Goal: Transaction & Acquisition: Download file/media

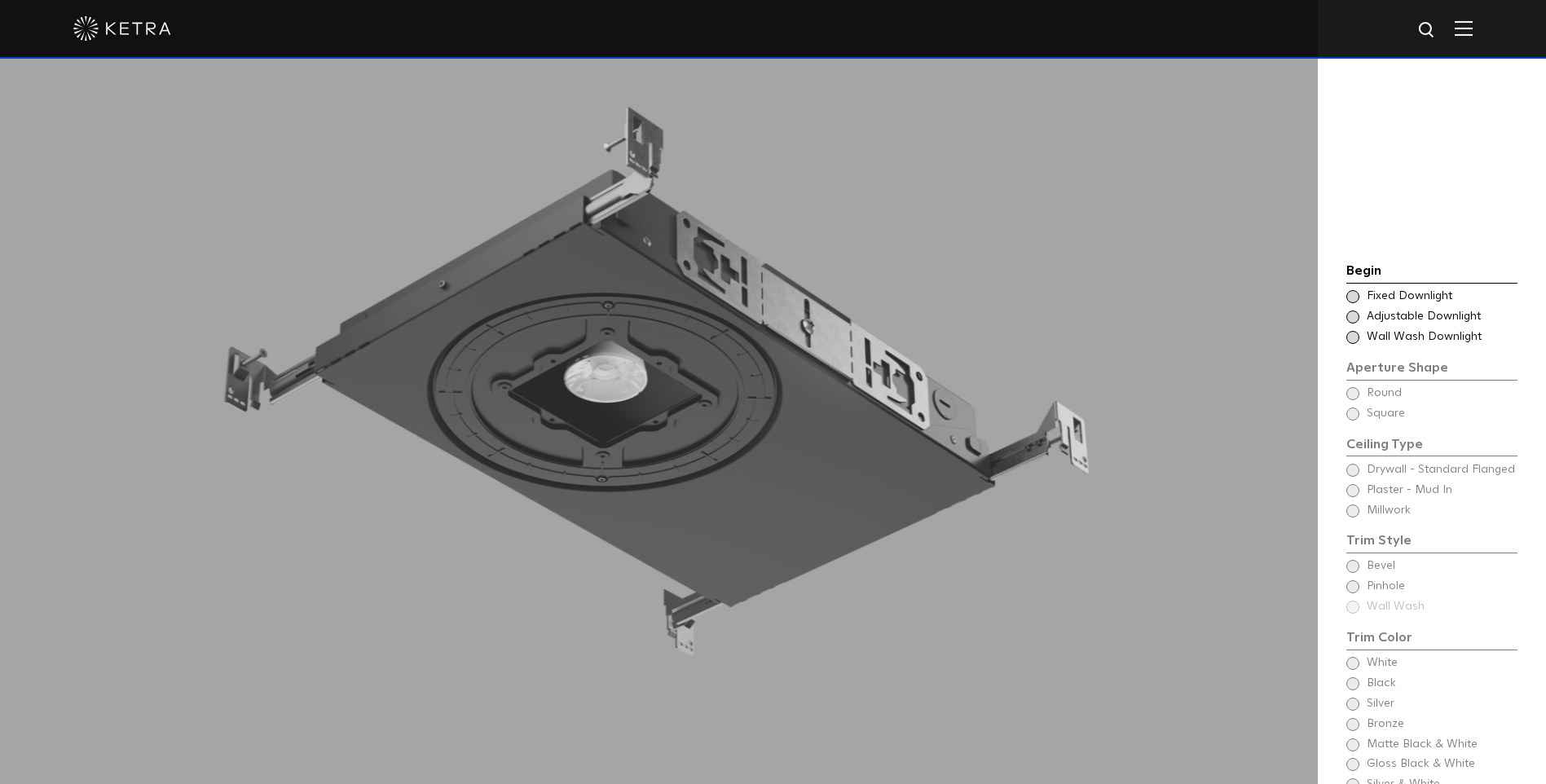
scroll to position [1131, 0]
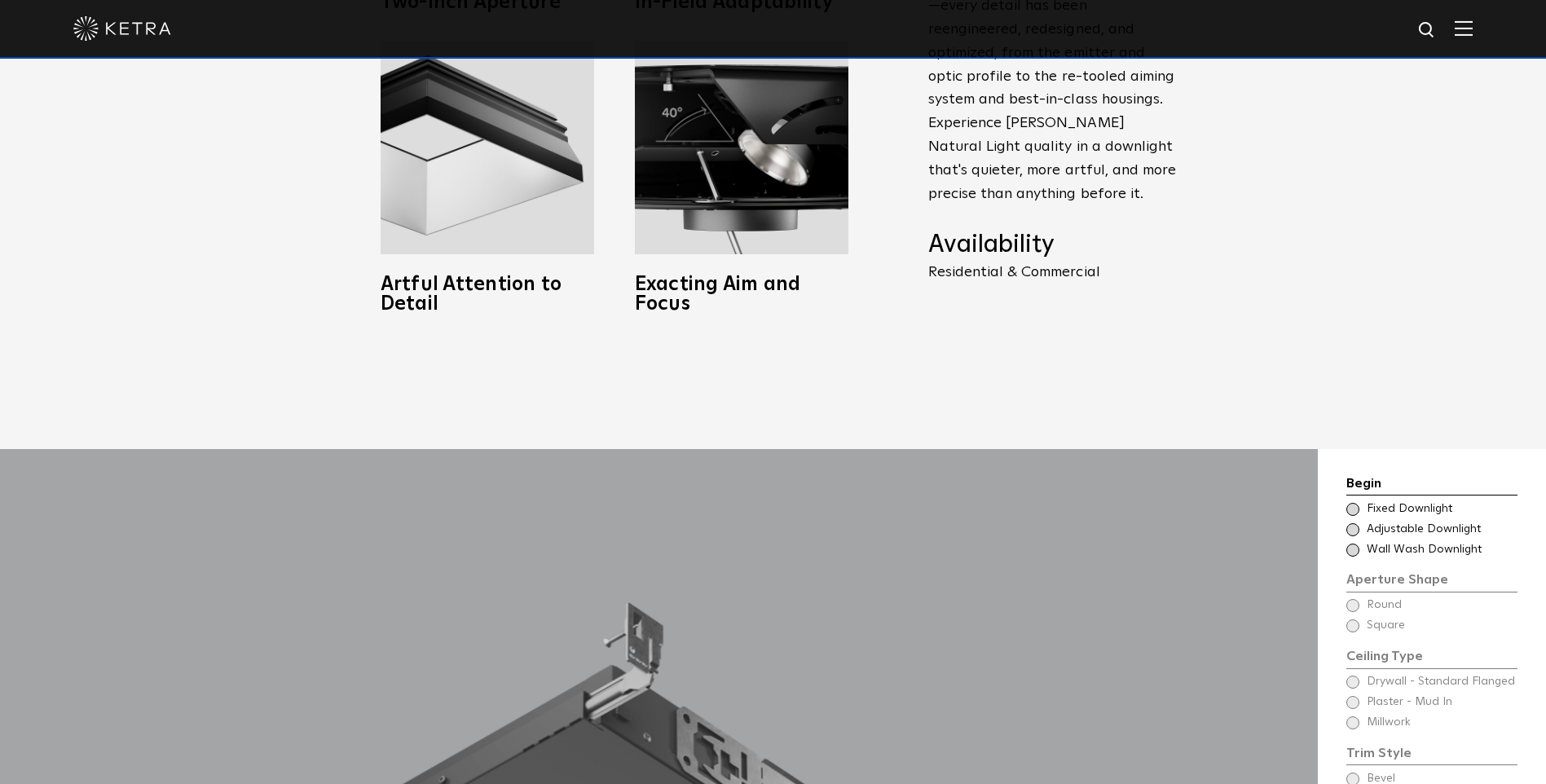
click at [1489, 24] on div at bounding box center [773, 29] width 1546 height 59
click at [1473, 30] on img at bounding box center [1463, 28] width 18 height 15
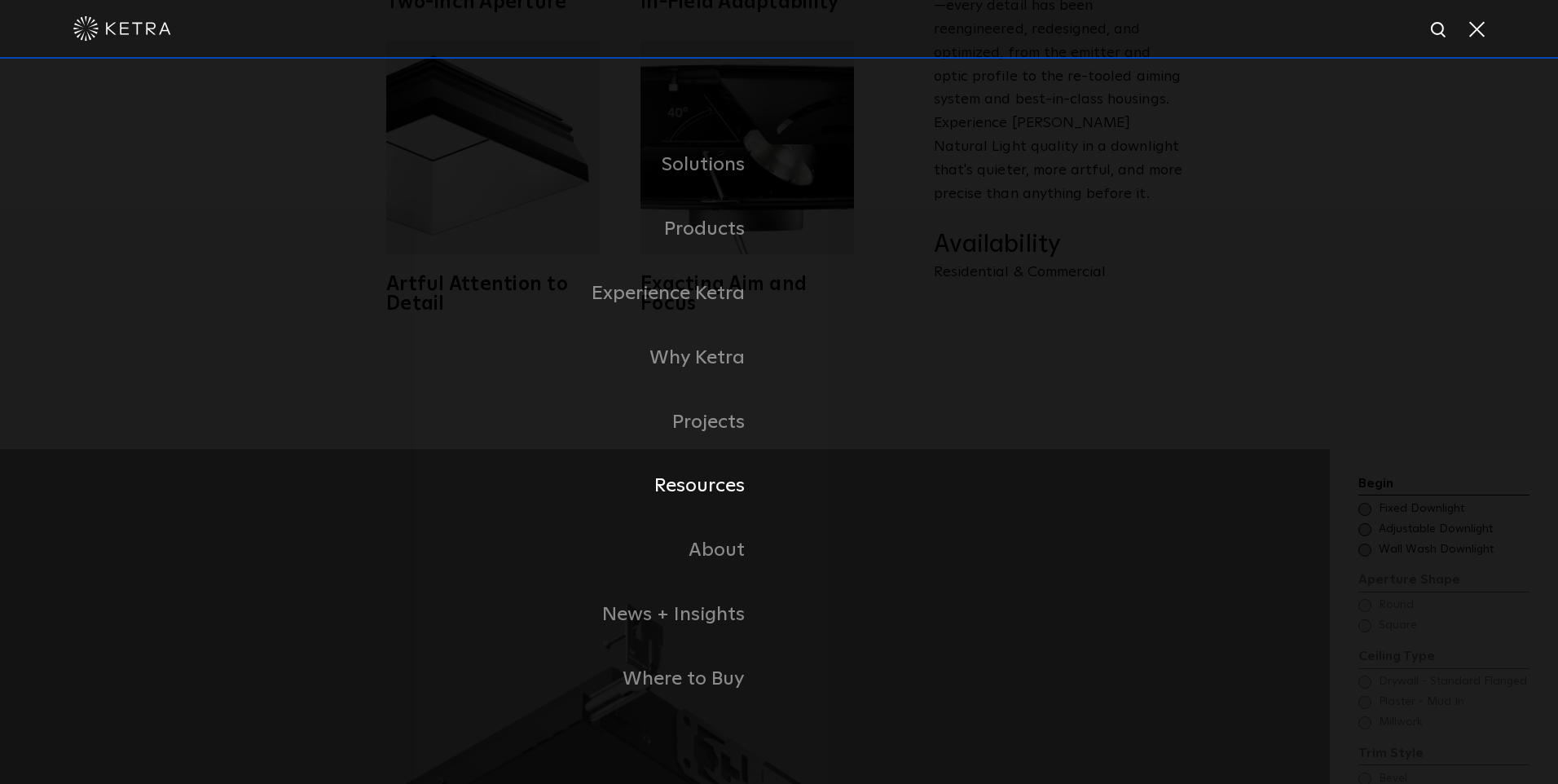
click at [743, 488] on link "Resources" at bounding box center [575, 487] width 408 height 65
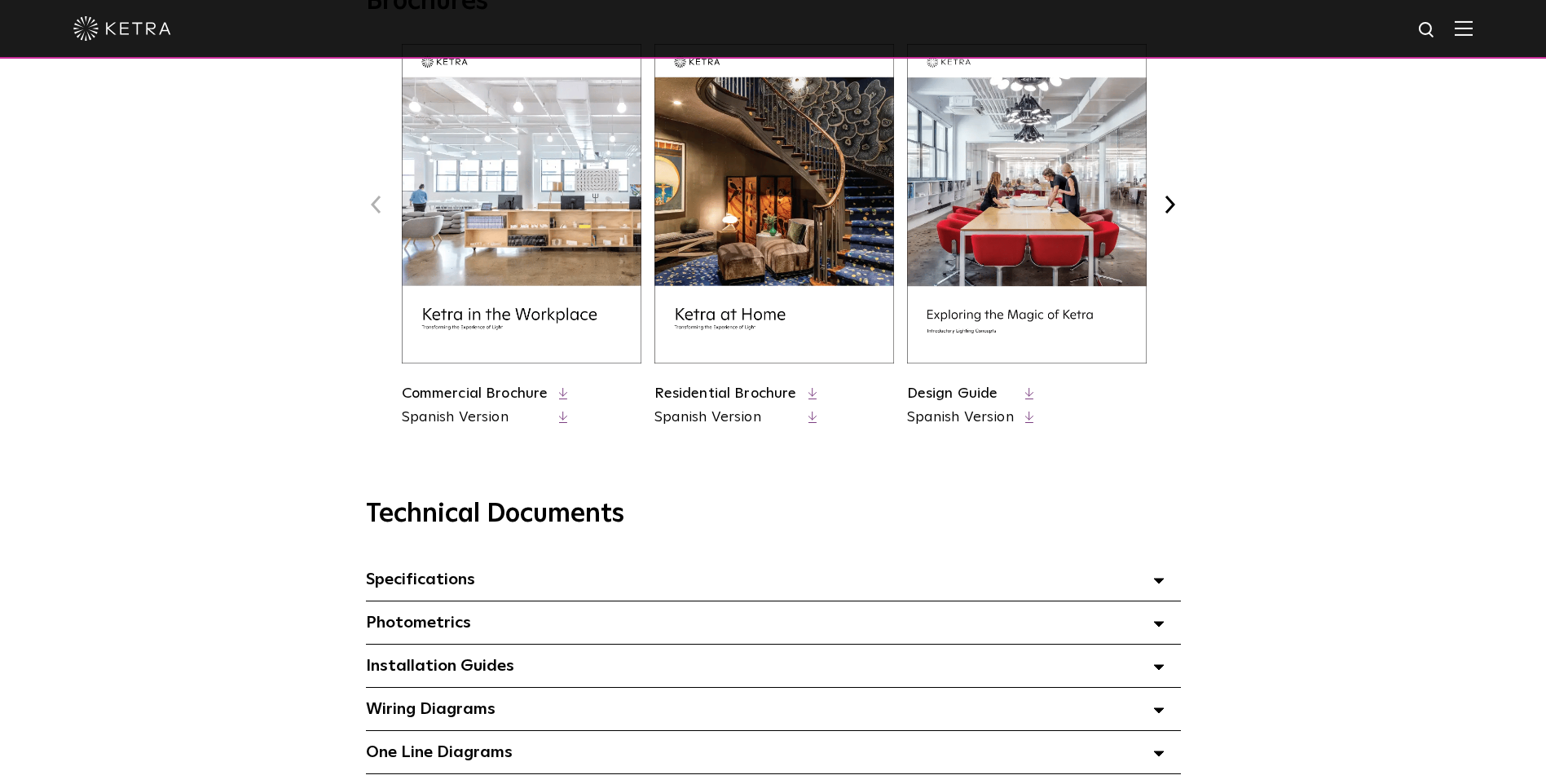
scroll to position [814, 0]
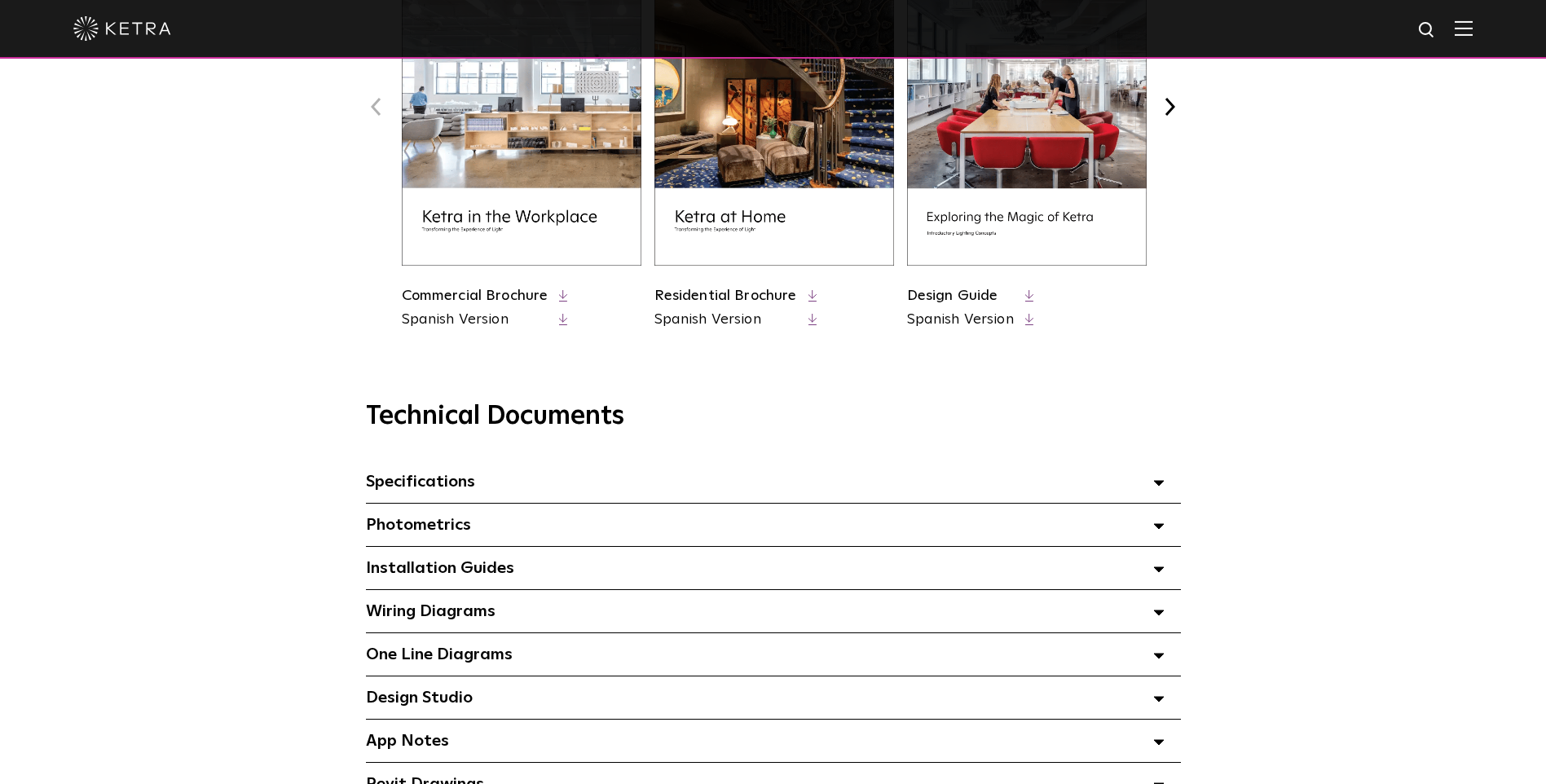
click at [1161, 486] on polygon at bounding box center [1159, 483] width 10 height 5
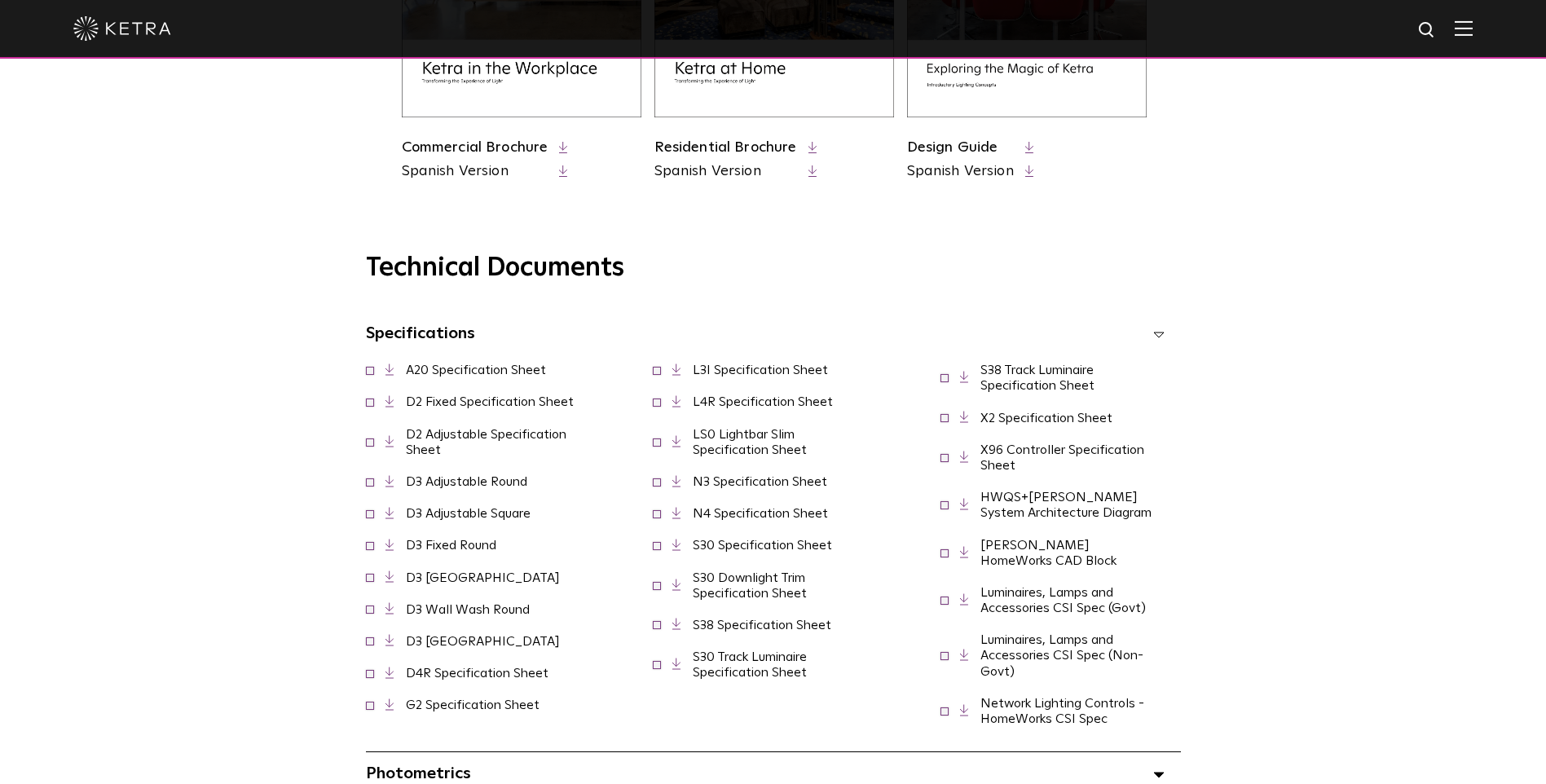
scroll to position [978, 0]
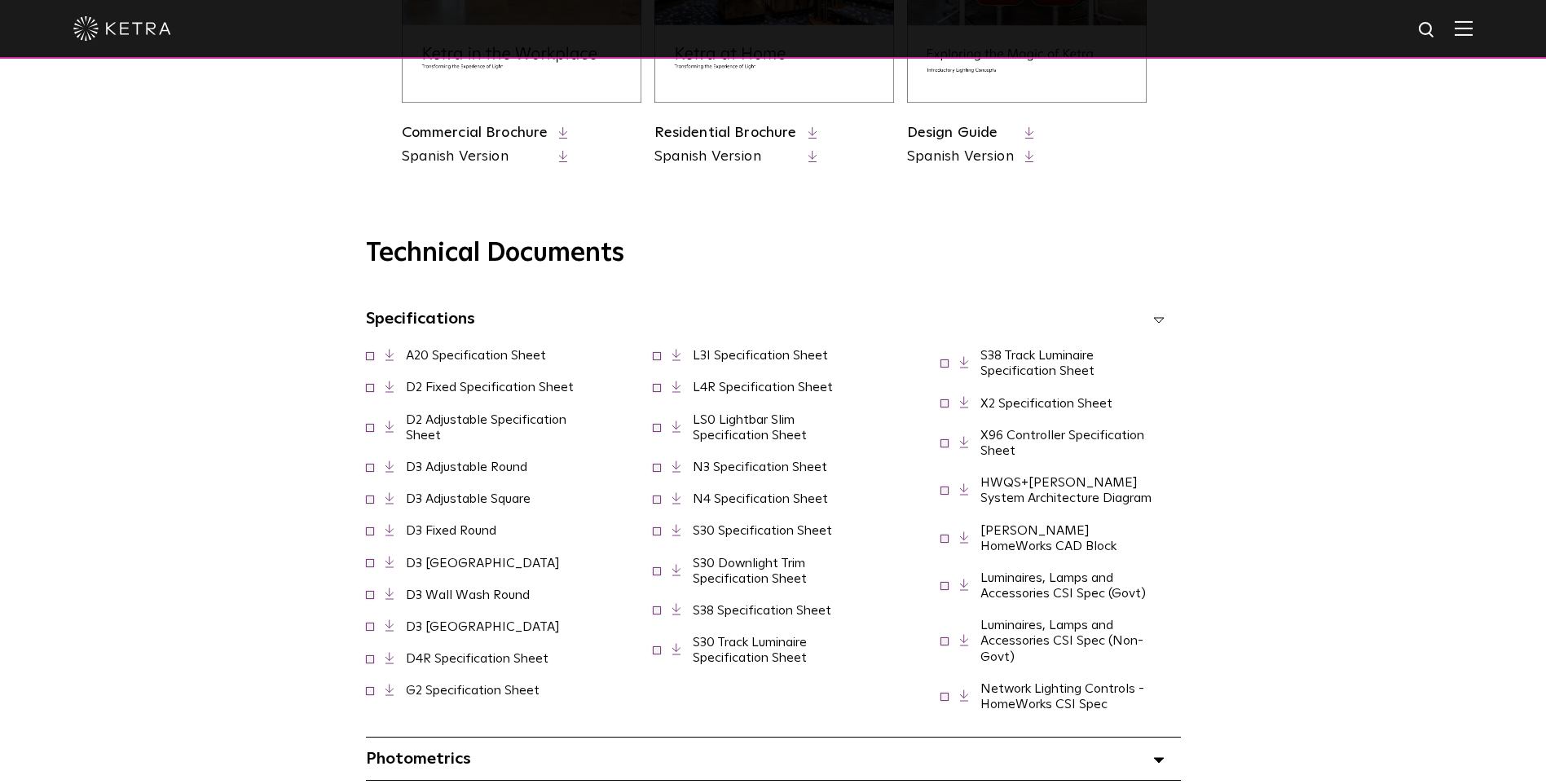
click at [531, 426] on link "D2 Adjustable Specification Sheet" at bounding box center [486, 428] width 161 height 29
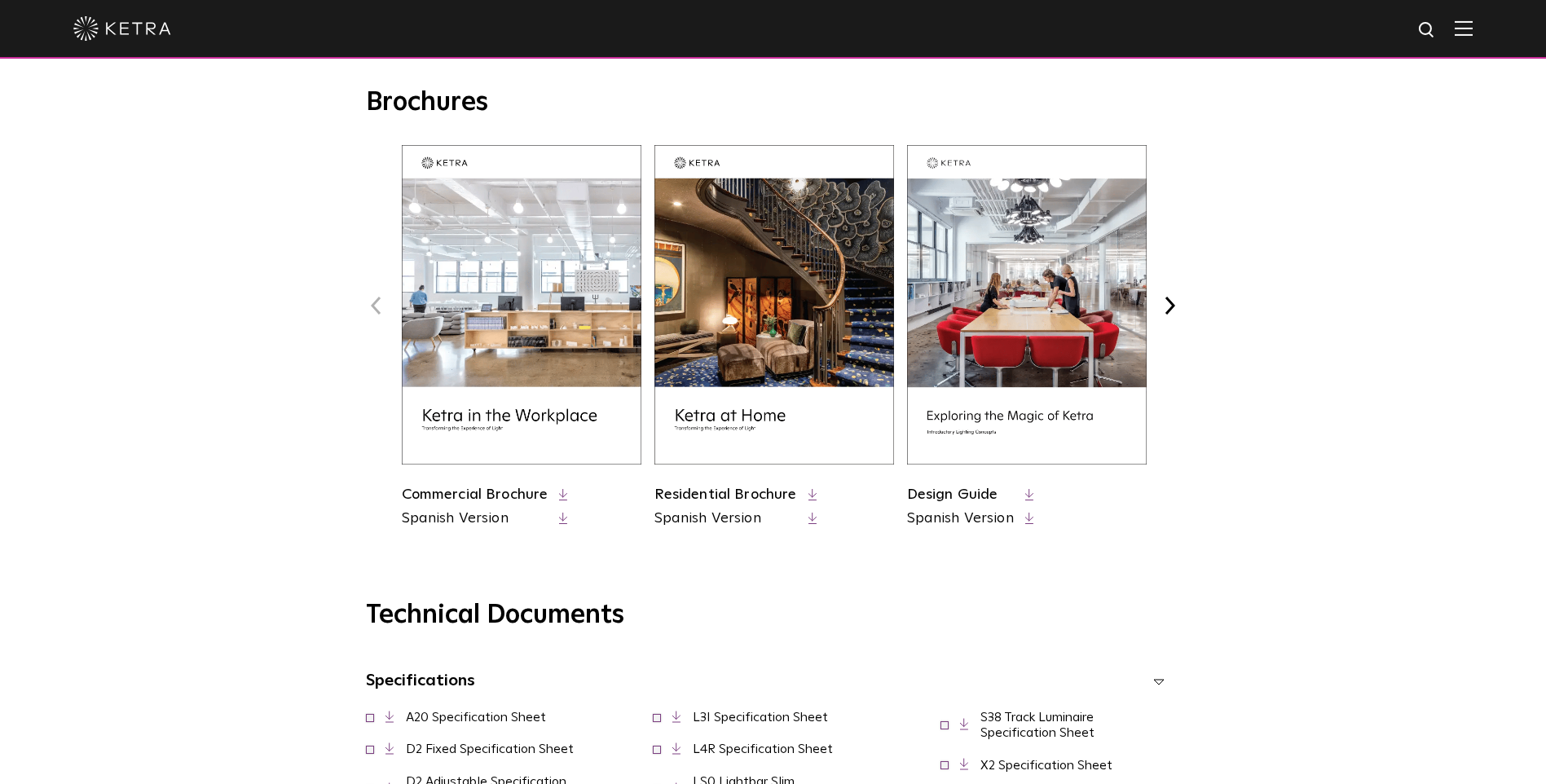
scroll to position [570, 0]
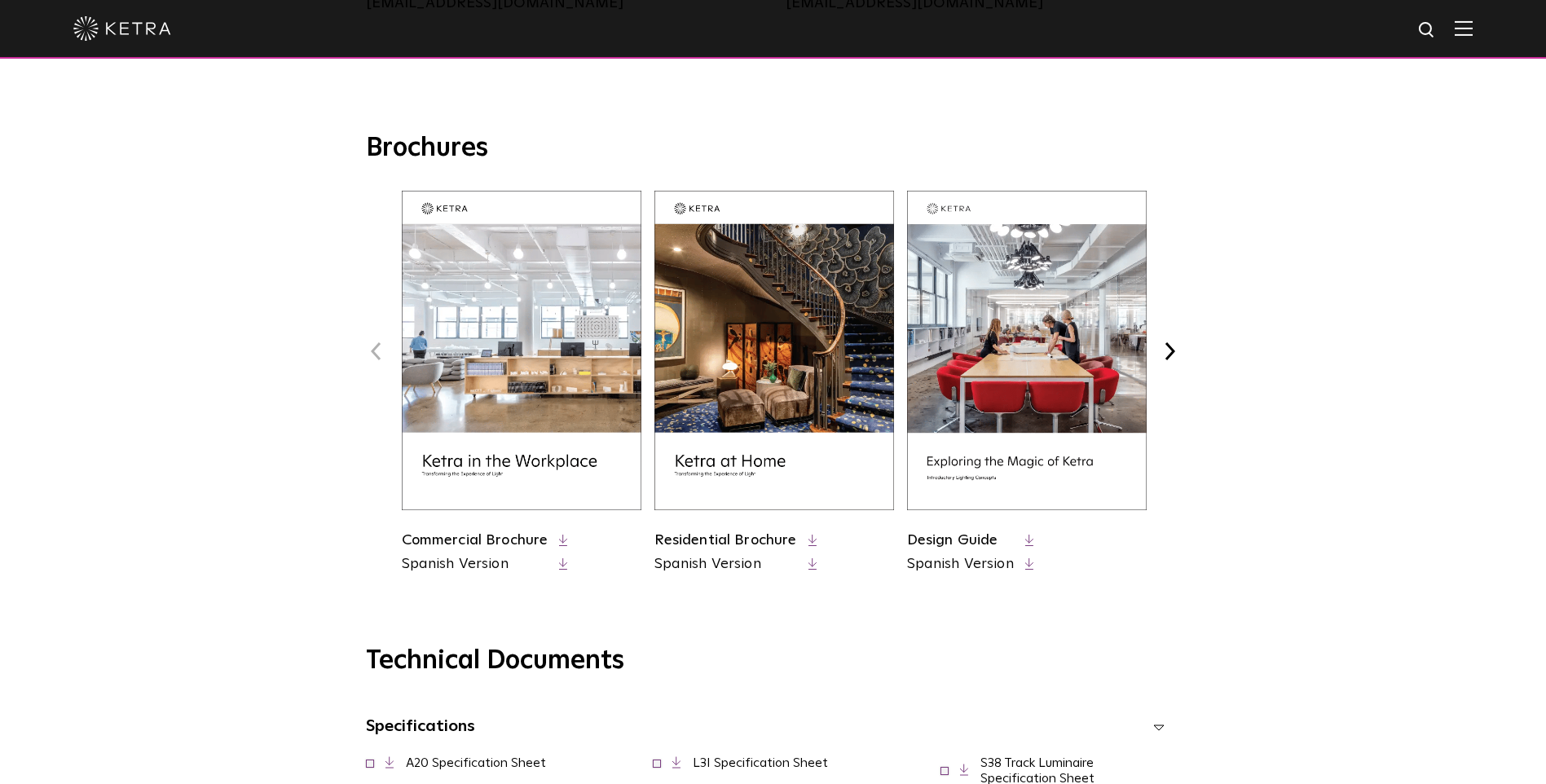
click at [765, 405] on img at bounding box center [774, 351] width 240 height 319
